Goal: Task Accomplishment & Management: Use online tool/utility

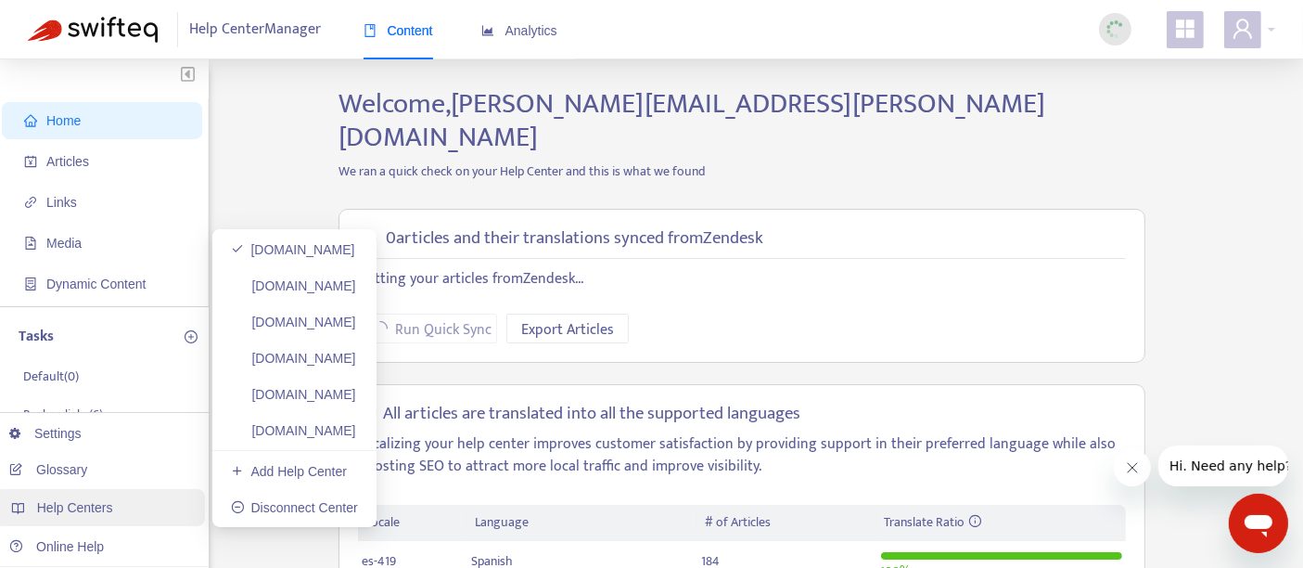
click at [77, 515] on span "Help Centers" at bounding box center [75, 507] width 76 height 15
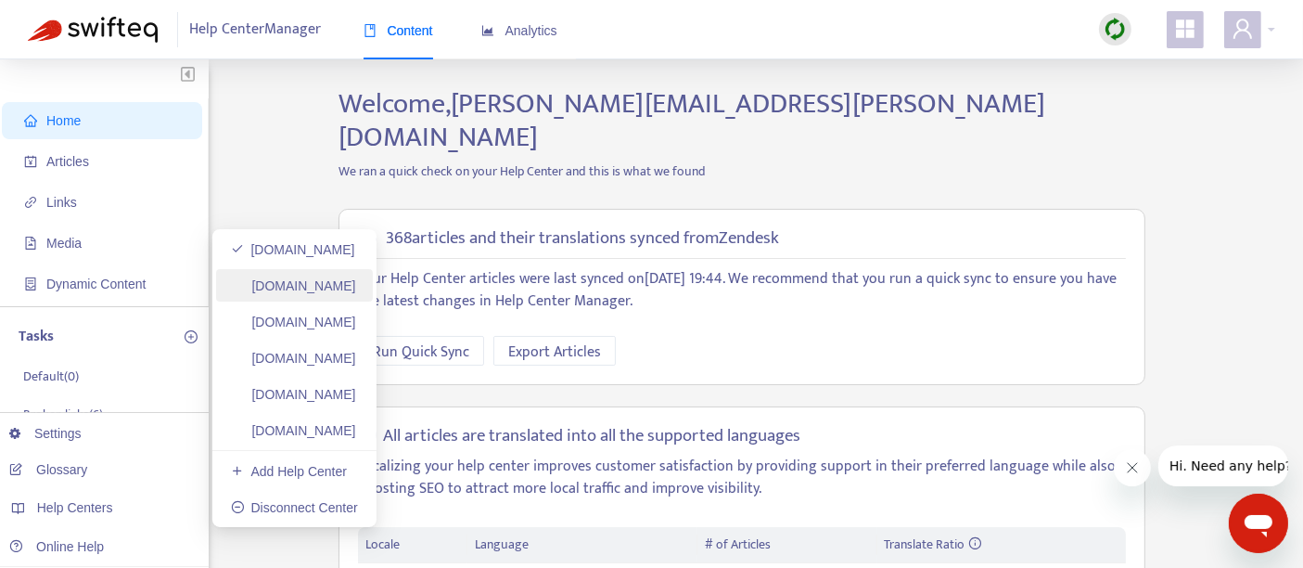
click at [346, 285] on link "[DOMAIN_NAME]" at bounding box center [293, 285] width 125 height 15
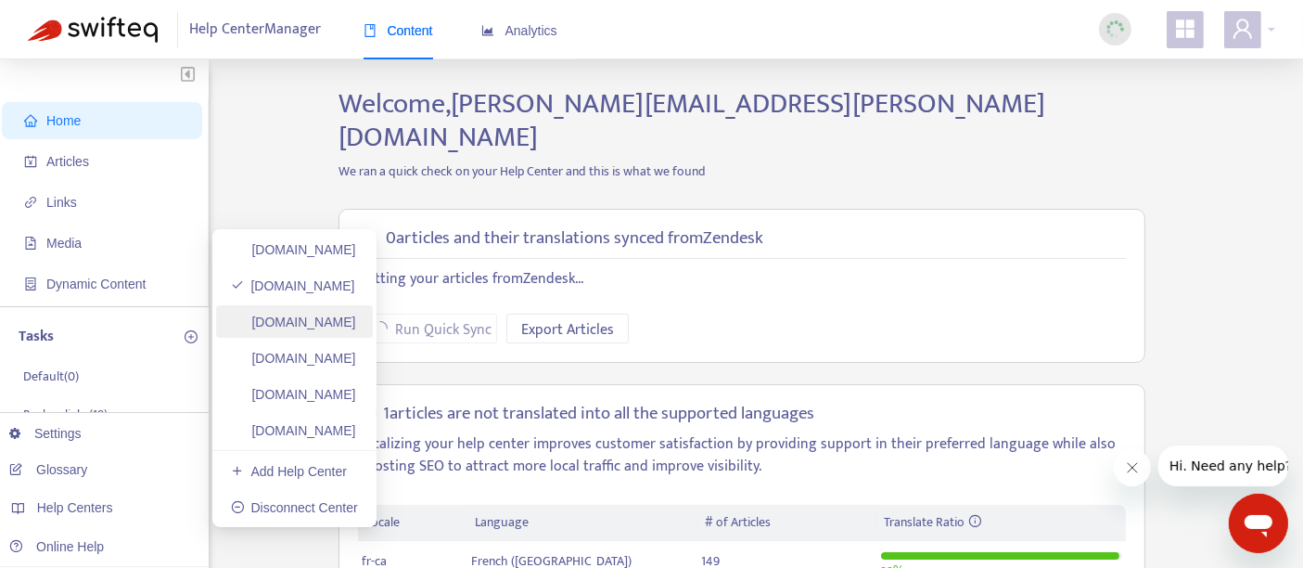
click at [356, 322] on link "[DOMAIN_NAME]" at bounding box center [293, 321] width 125 height 15
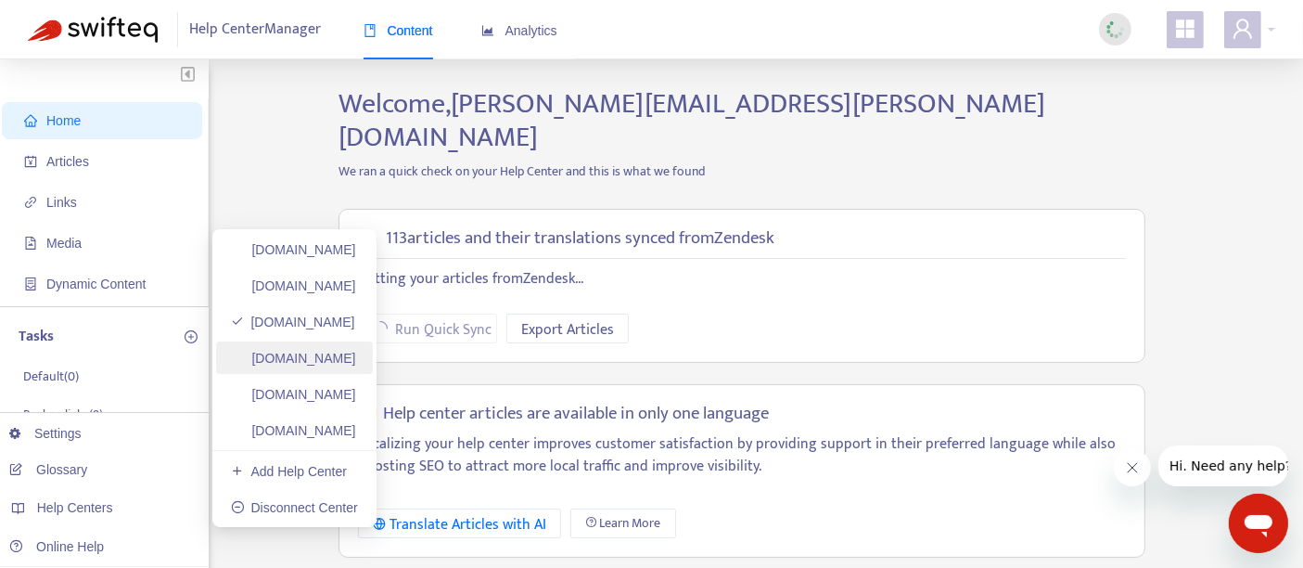
click at [295, 366] on link "[DOMAIN_NAME]" at bounding box center [293, 358] width 125 height 15
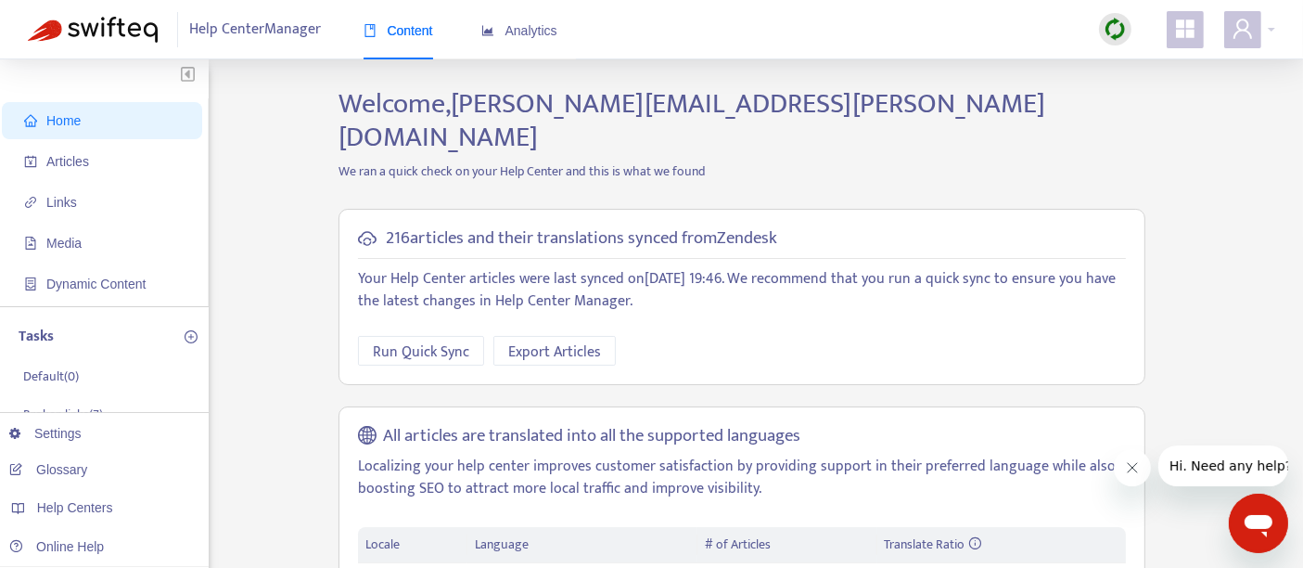
click at [1110, 32] on img at bounding box center [1115, 29] width 23 height 23
click at [1124, 92] on link "Full Sync" at bounding box center [1147, 96] width 67 height 21
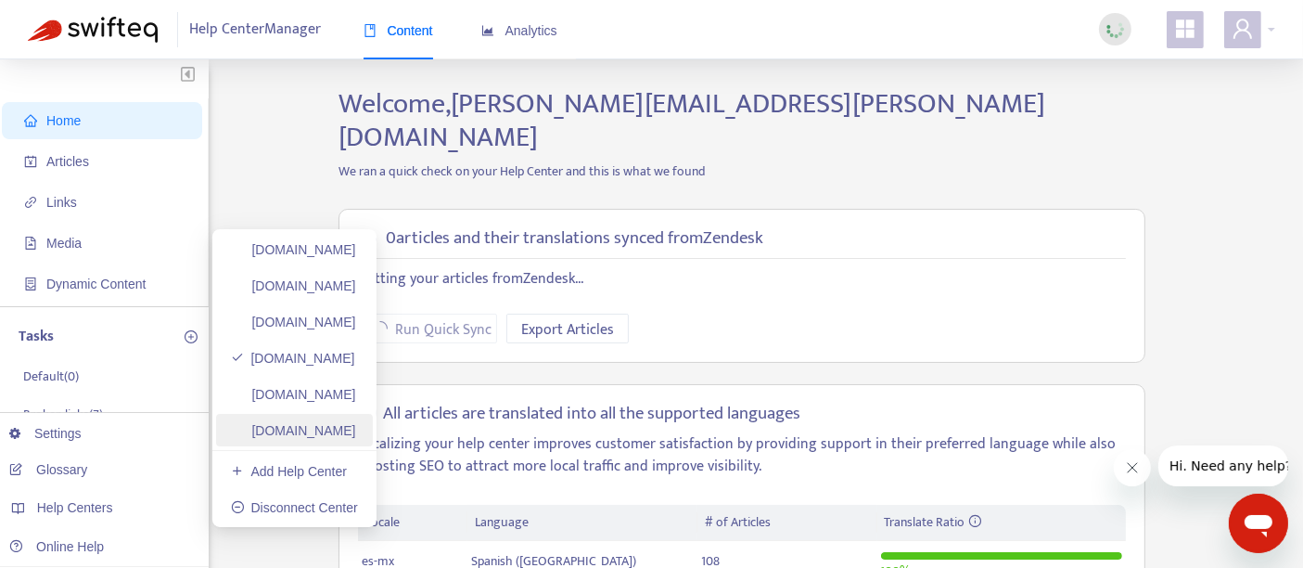
click at [356, 425] on link "[DOMAIN_NAME]" at bounding box center [293, 430] width 125 height 15
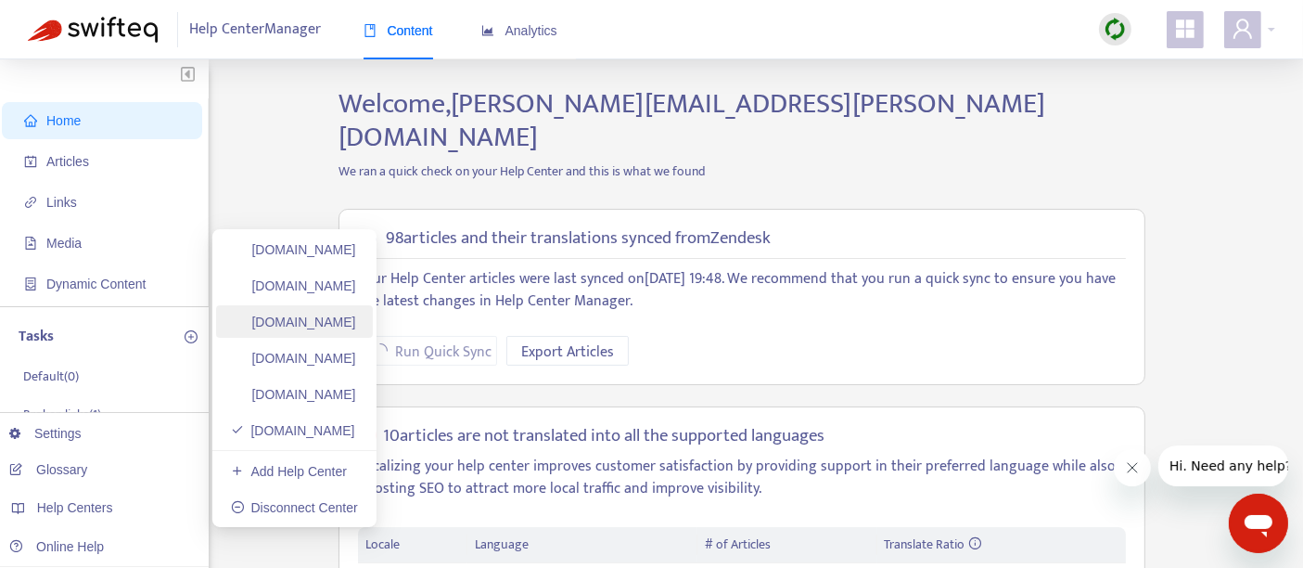
click at [356, 329] on link "[DOMAIN_NAME]" at bounding box center [293, 321] width 125 height 15
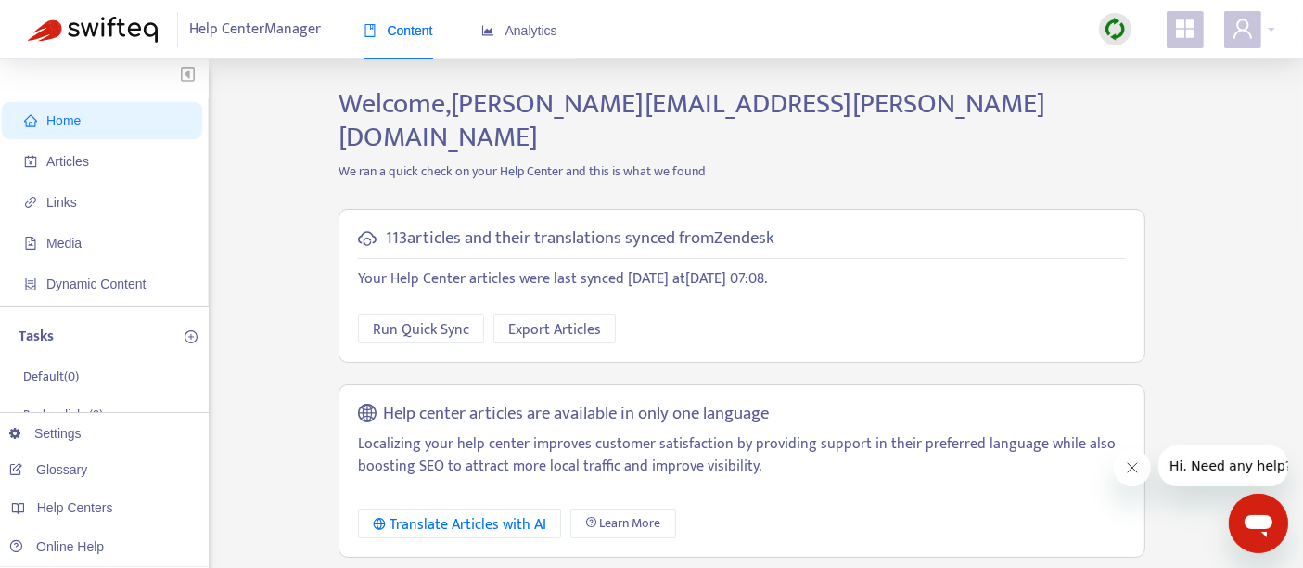
click at [1113, 32] on img at bounding box center [1115, 29] width 23 height 23
click at [1144, 91] on link "Full Sync" at bounding box center [1147, 96] width 67 height 21
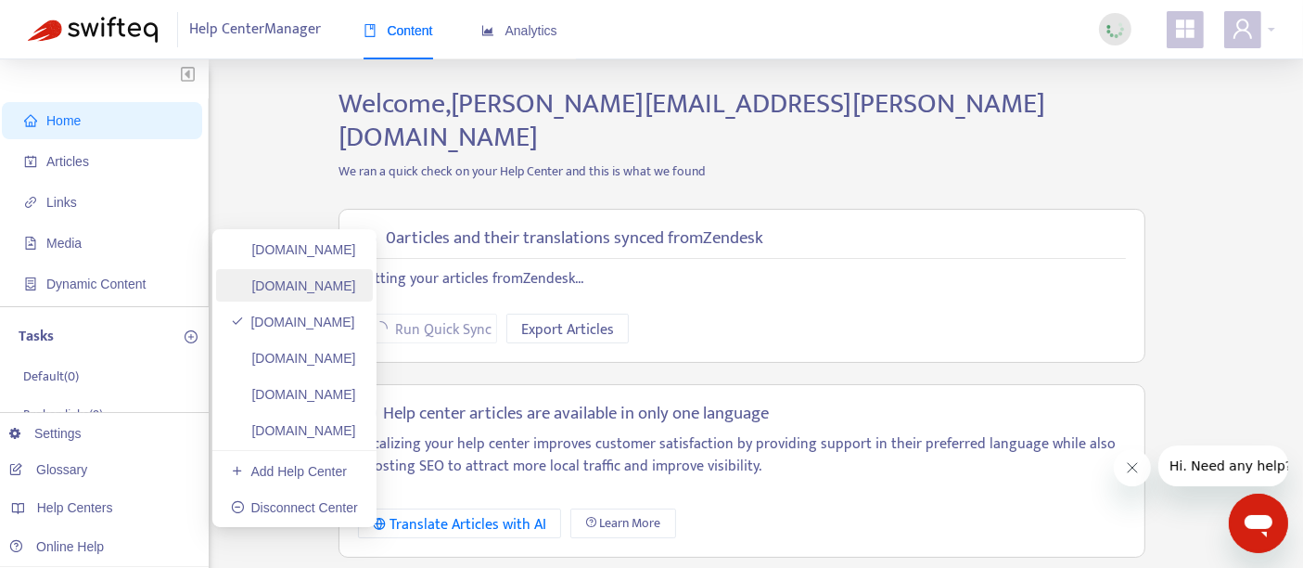
click at [356, 292] on link "[DOMAIN_NAME]" at bounding box center [293, 285] width 125 height 15
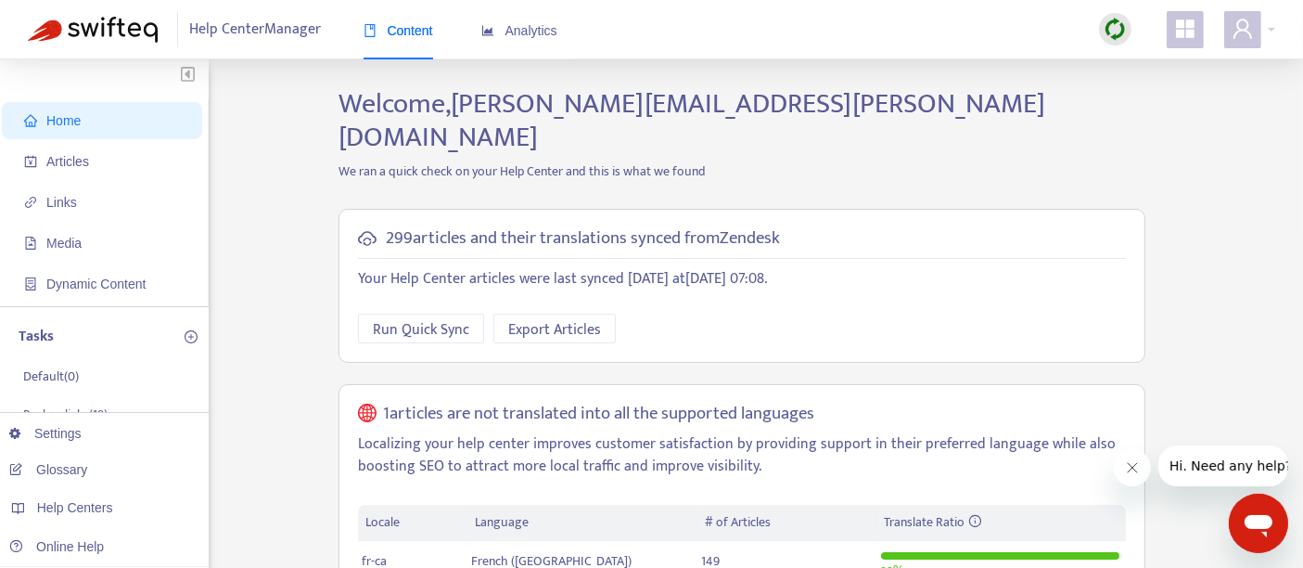
click at [1123, 21] on img at bounding box center [1115, 29] width 23 height 23
click at [1131, 91] on link "Full Sync" at bounding box center [1147, 96] width 67 height 21
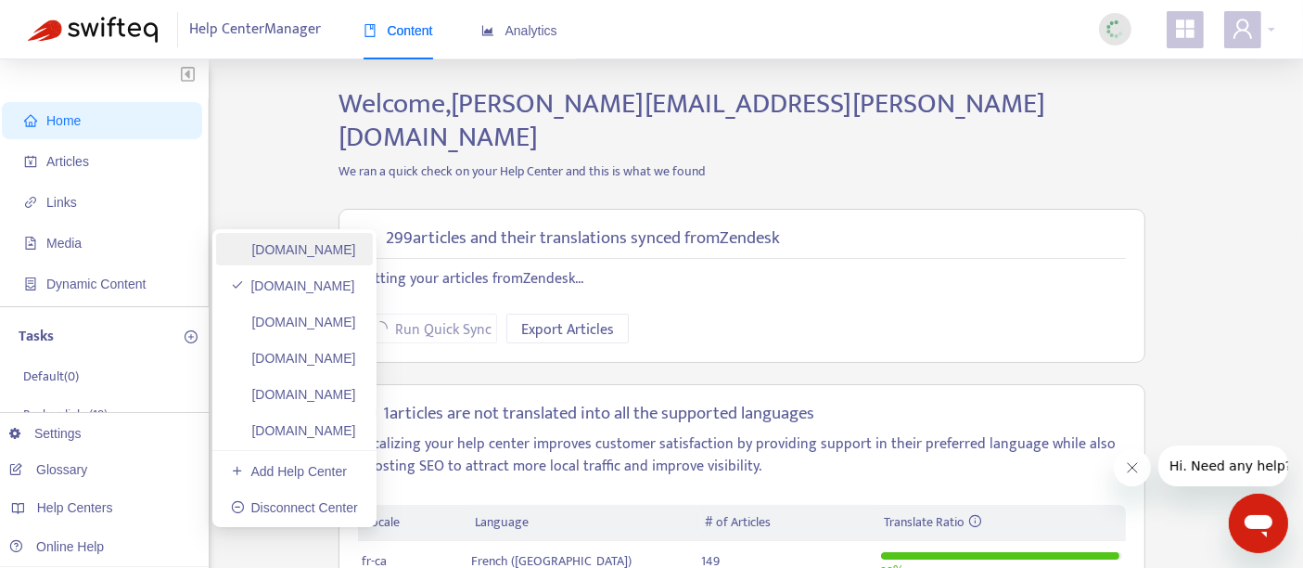
click at [356, 250] on link "[DOMAIN_NAME]" at bounding box center [293, 249] width 125 height 15
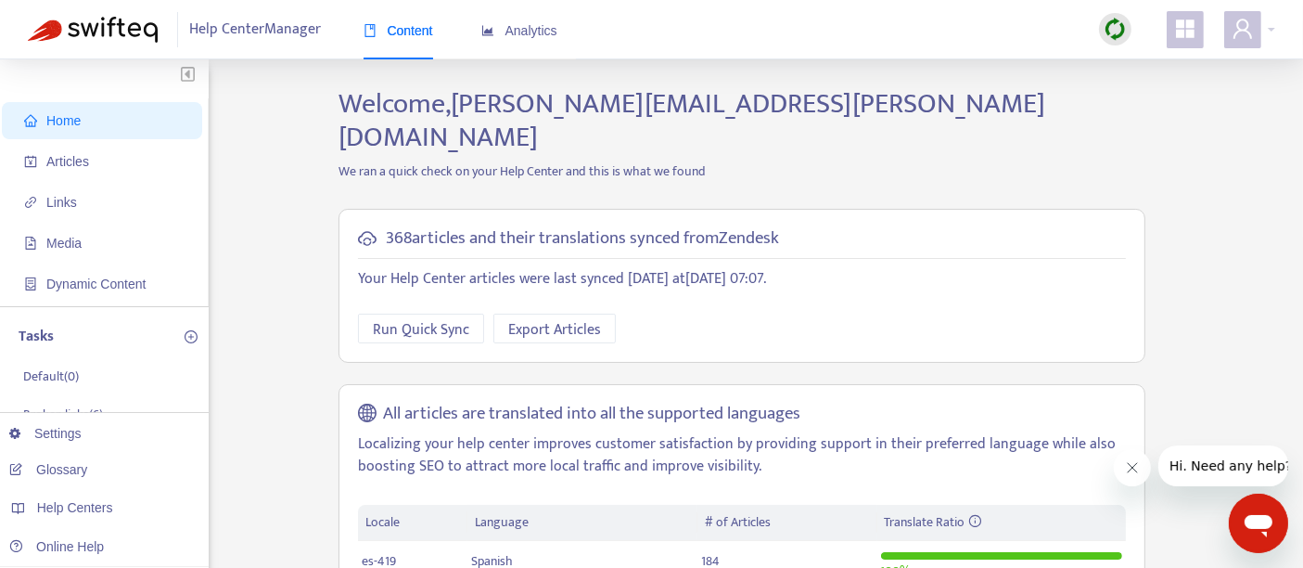
click at [1110, 18] on img at bounding box center [1115, 29] width 23 height 23
click at [1146, 94] on link "Full Sync" at bounding box center [1147, 96] width 67 height 21
